Goal: Information Seeking & Learning: Learn about a topic

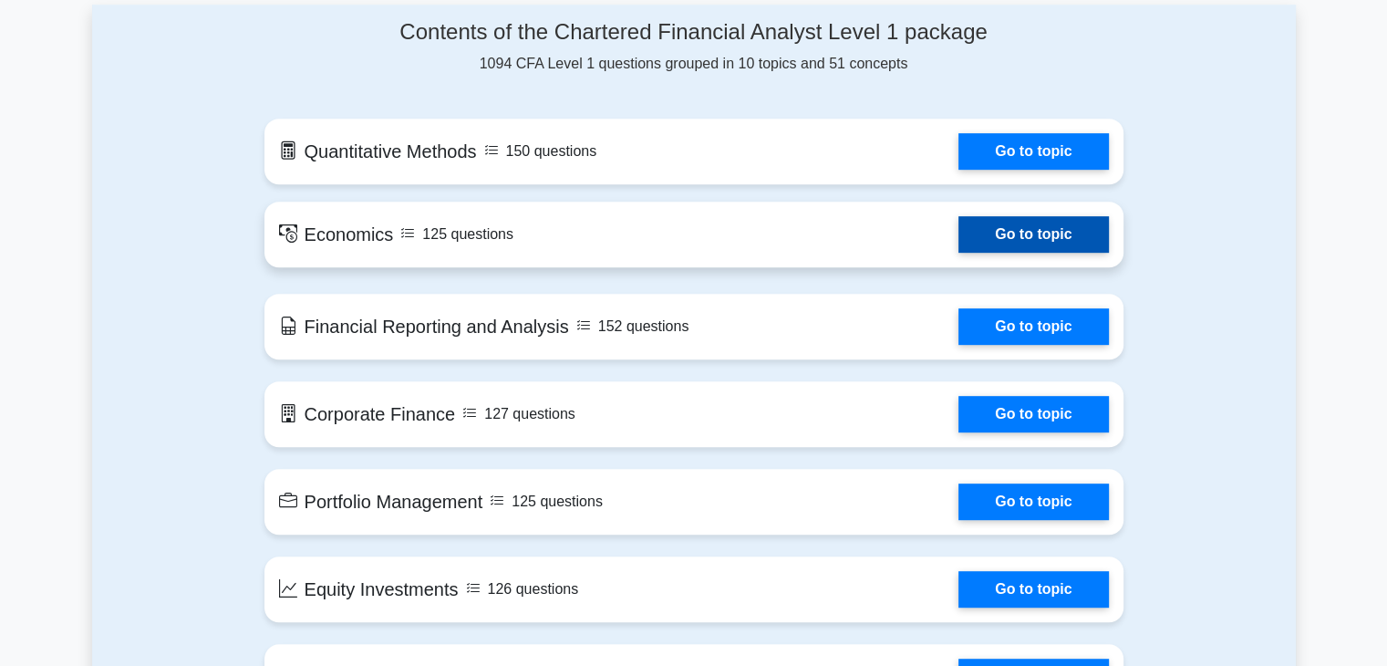
scroll to position [821, 0]
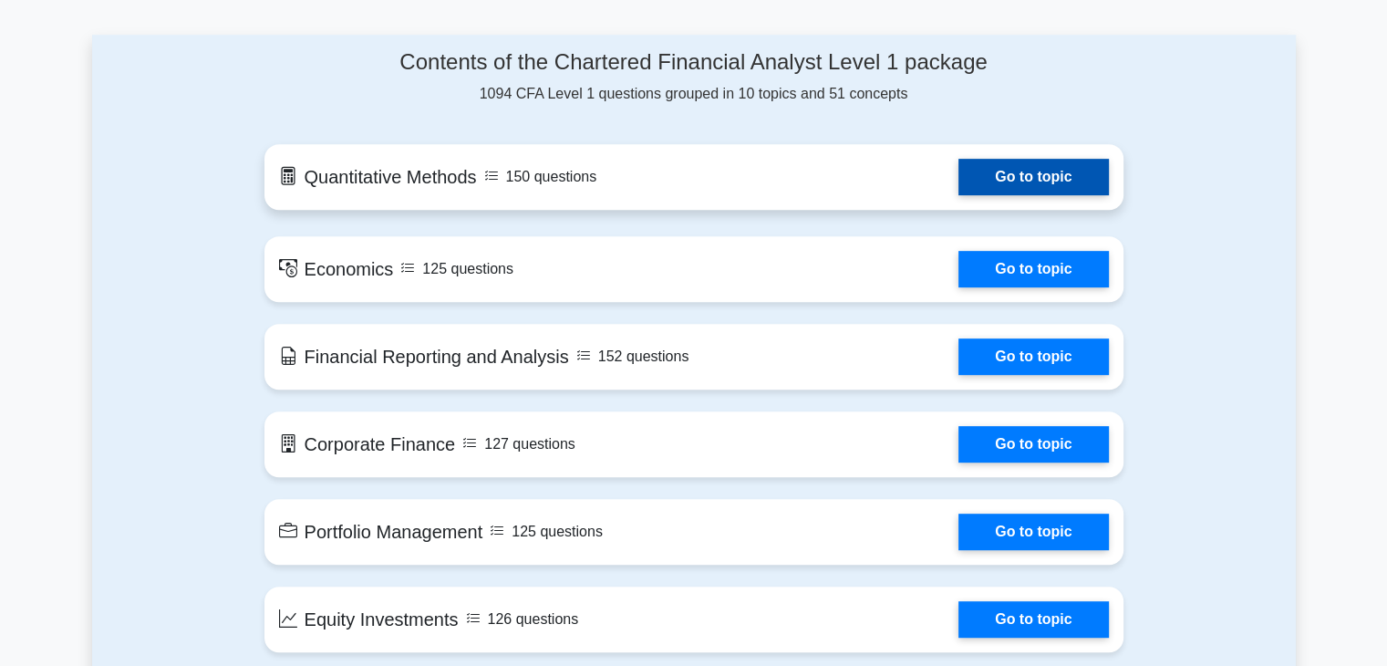
click at [983, 174] on link "Go to topic" at bounding box center [1034, 177] width 150 height 36
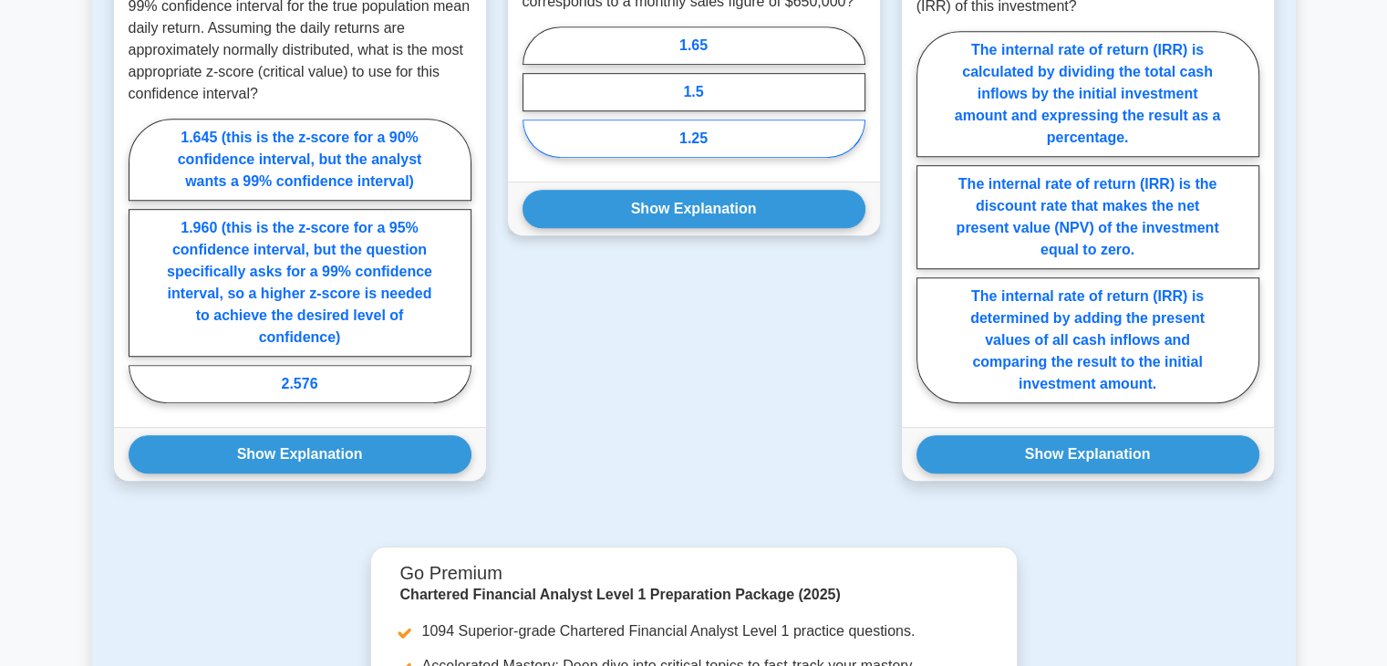
scroll to position [945, 0]
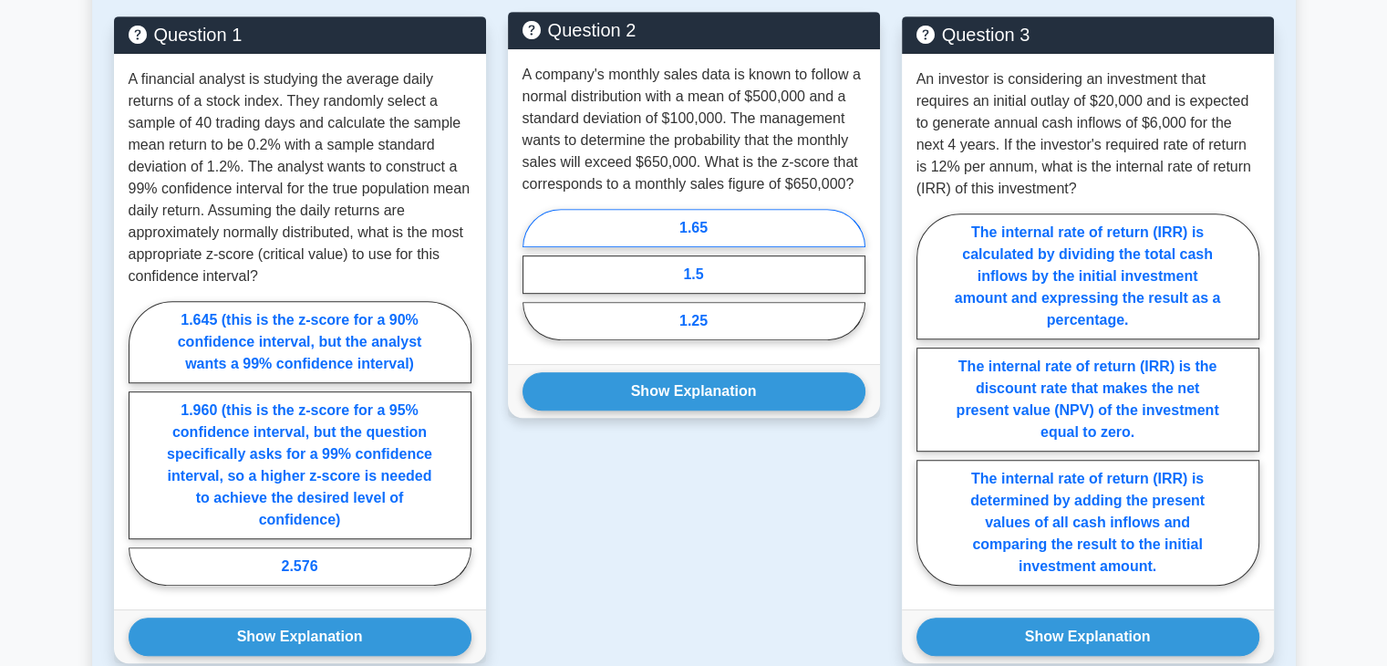
click at [689, 232] on label "1.65" at bounding box center [694, 228] width 343 height 38
click at [534, 274] on input "1.65" at bounding box center [529, 280] width 12 height 12
radio input "true"
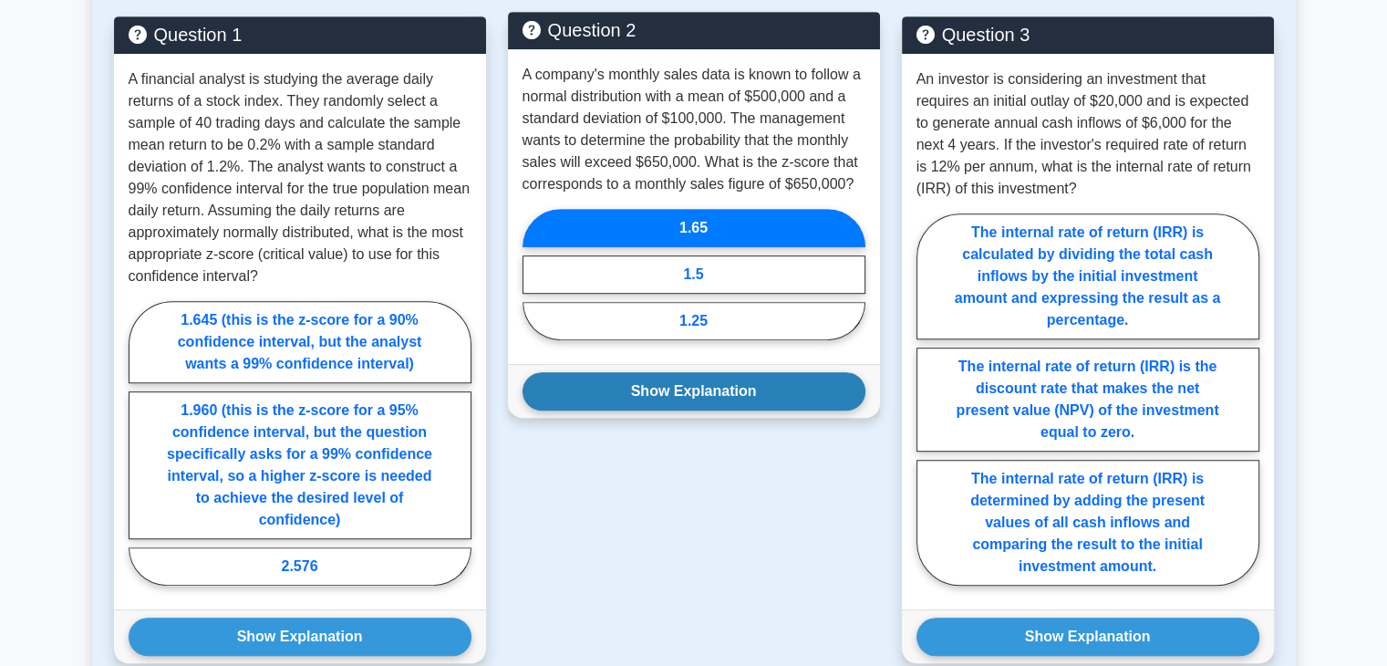
click at [716, 394] on button "Show Explanation" at bounding box center [694, 391] width 343 height 38
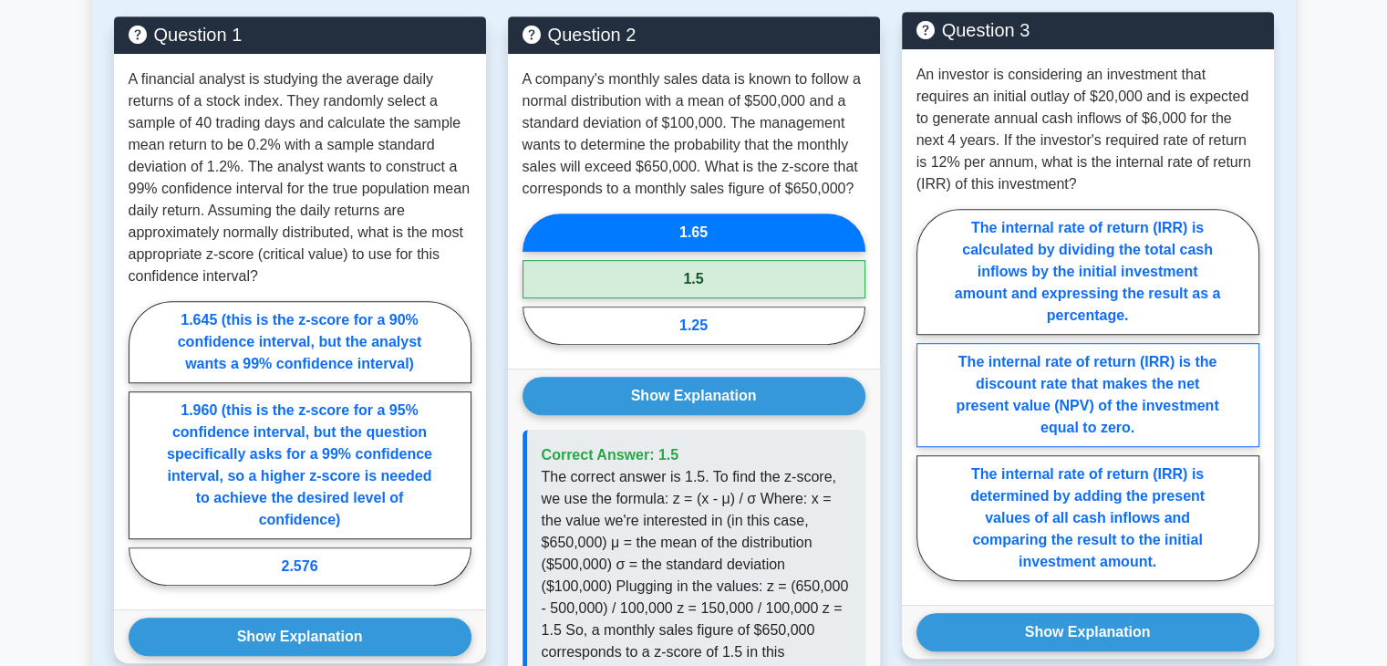
click at [1102, 399] on label "The internal rate of return (IRR) is the discount rate that makes the net prese…" at bounding box center [1088, 395] width 343 height 104
click at [928, 399] on input "The internal rate of return (IRR) is the discount rate that makes the net prese…" at bounding box center [923, 400] width 12 height 12
radio input "true"
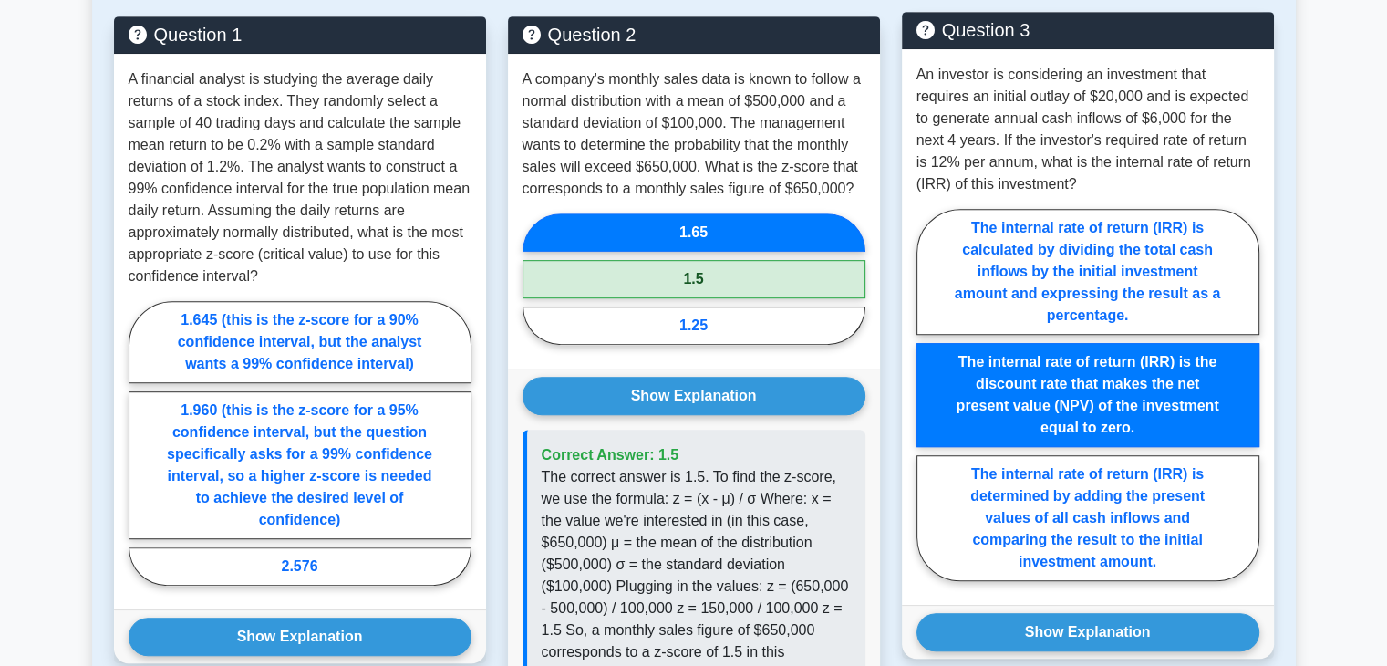
scroll to position [1036, 0]
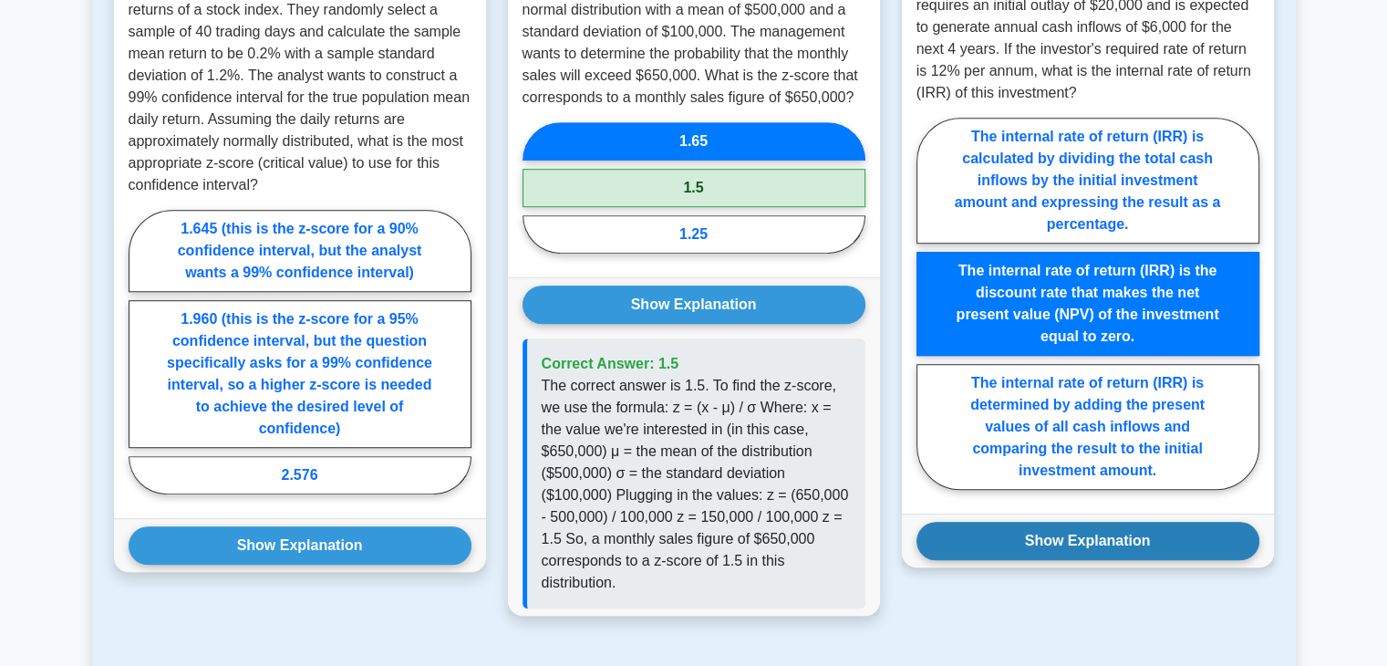
click at [1097, 530] on button "Show Explanation" at bounding box center [1088, 541] width 343 height 38
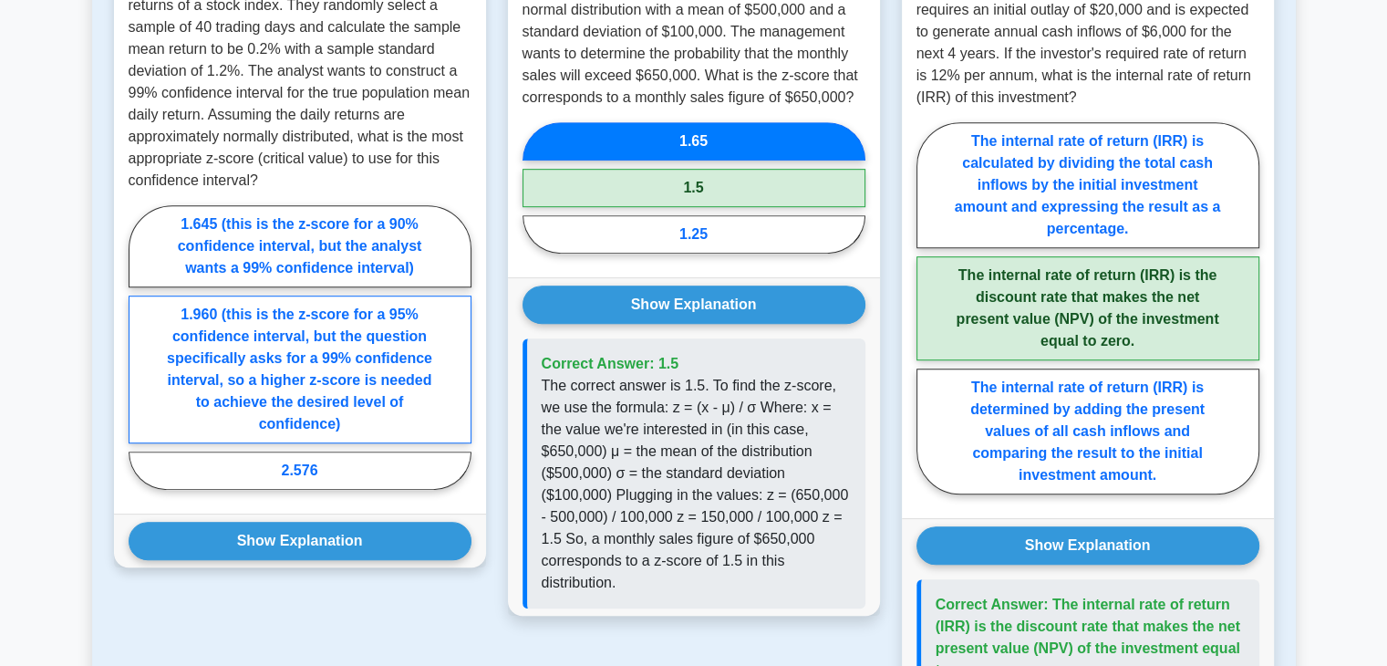
click at [332, 380] on label "1.960 (this is the z-score for a 95% confidence interval, but the question spec…" at bounding box center [300, 369] width 343 height 148
click at [140, 358] on input "1.960 (this is the z-score for a 95% confidence interval, but the question spec…" at bounding box center [135, 353] width 12 height 12
radio input "true"
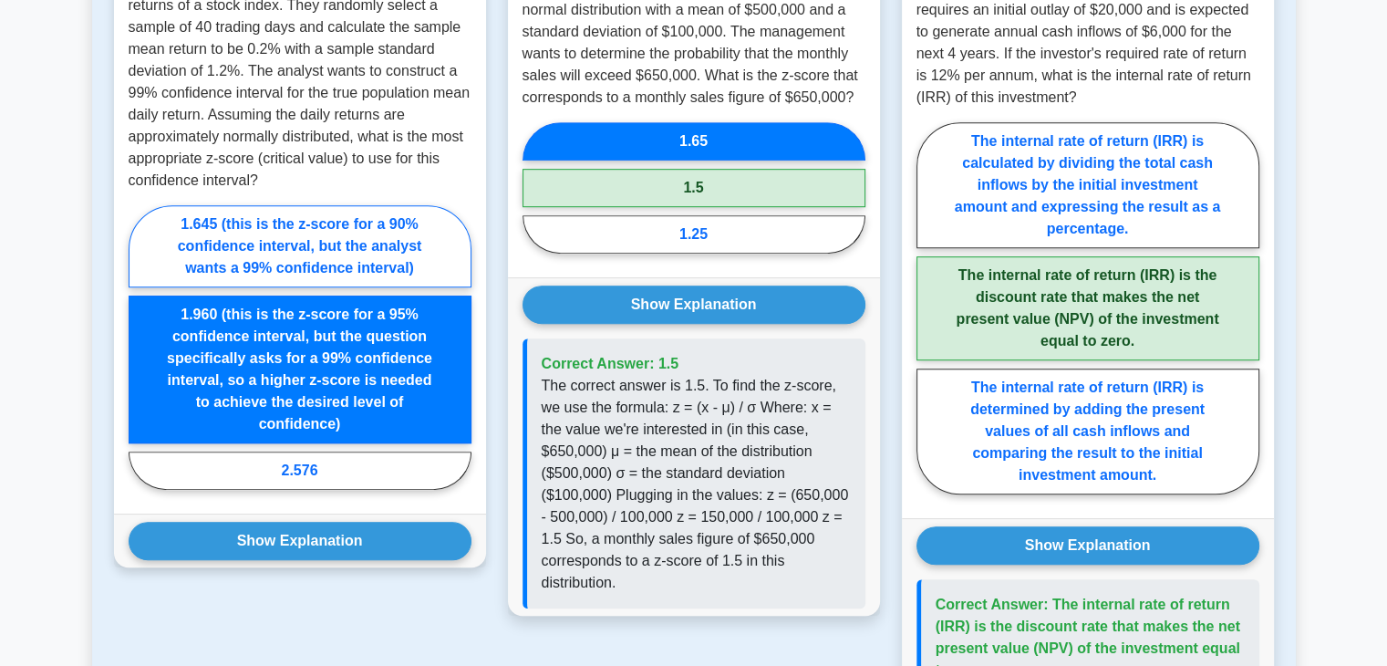
click at [337, 244] on label "1.645 (this is the z-score for a 90% confidence interval, but the analyst wants…" at bounding box center [300, 246] width 343 height 82
click at [140, 347] on input "1.645 (this is the z-score for a 90% confidence interval, but the analyst wants…" at bounding box center [135, 353] width 12 height 12
radio input "true"
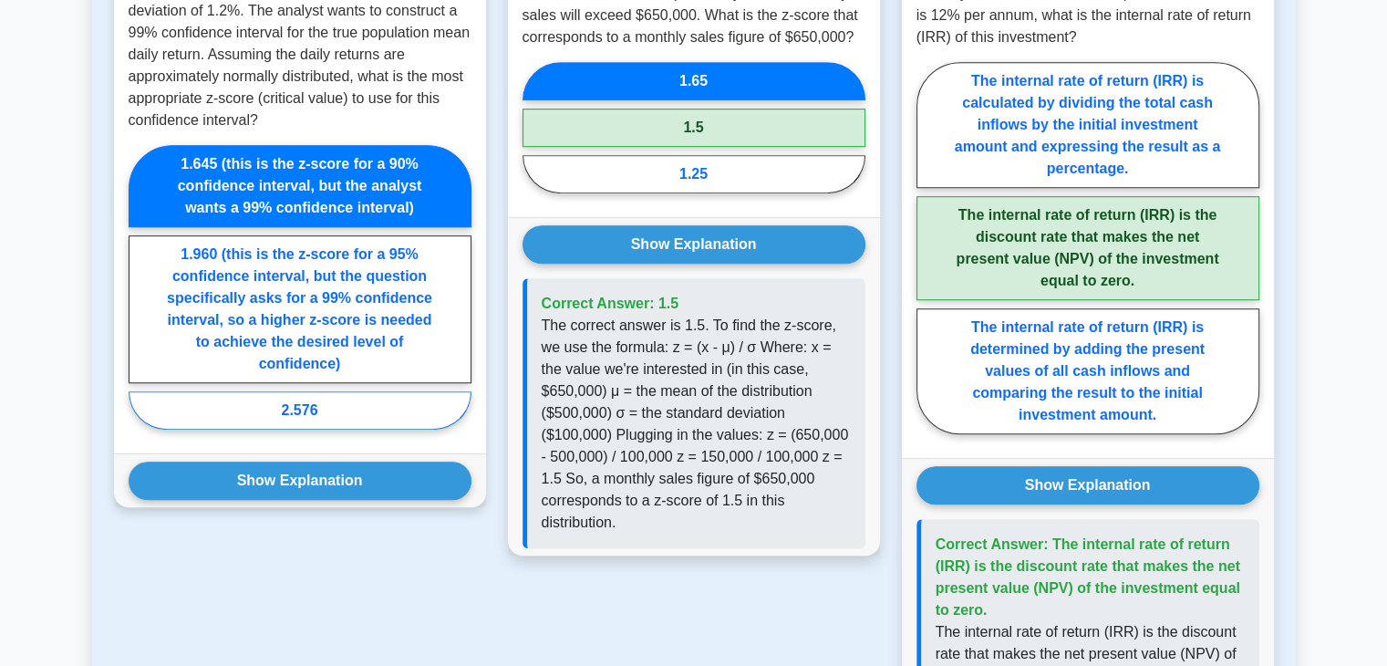
scroll to position [1127, 0]
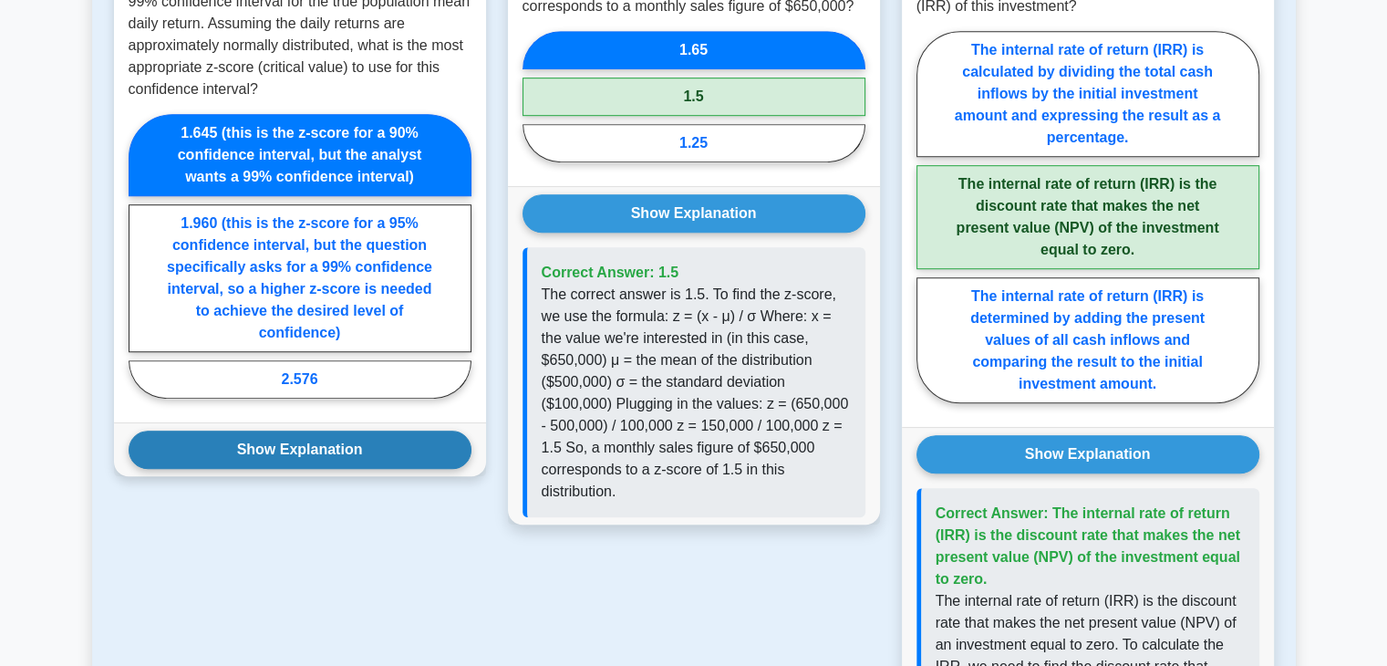
click at [341, 448] on button "Show Explanation" at bounding box center [300, 449] width 343 height 38
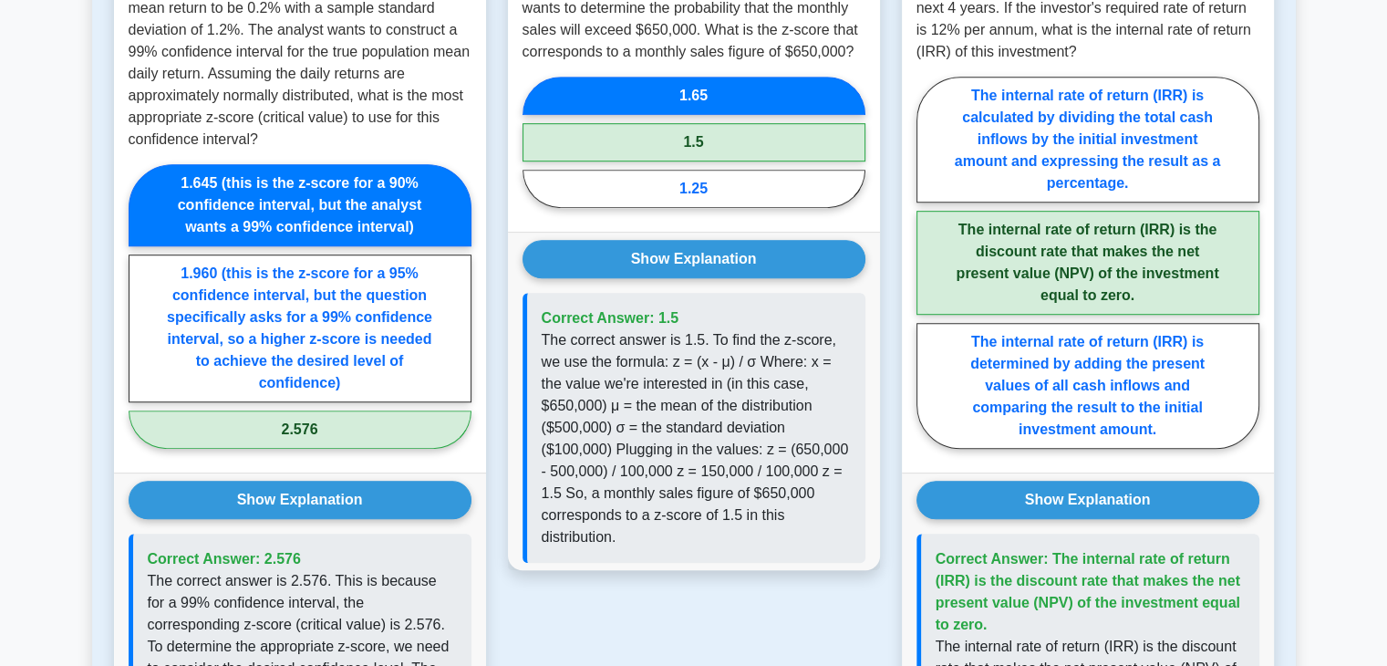
scroll to position [945, 0]
